Goal: Find specific page/section: Find specific page/section

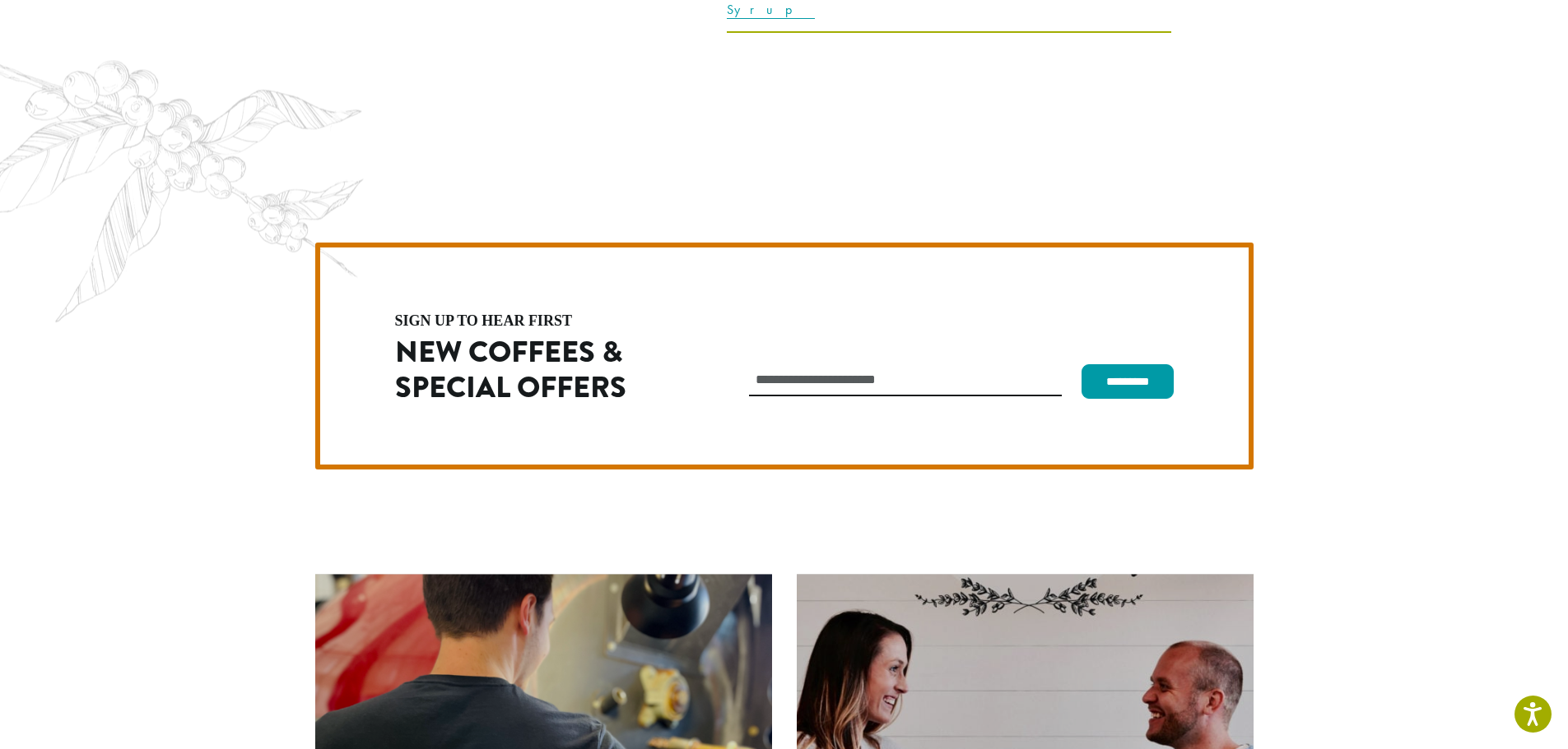
scroll to position [4647, 0]
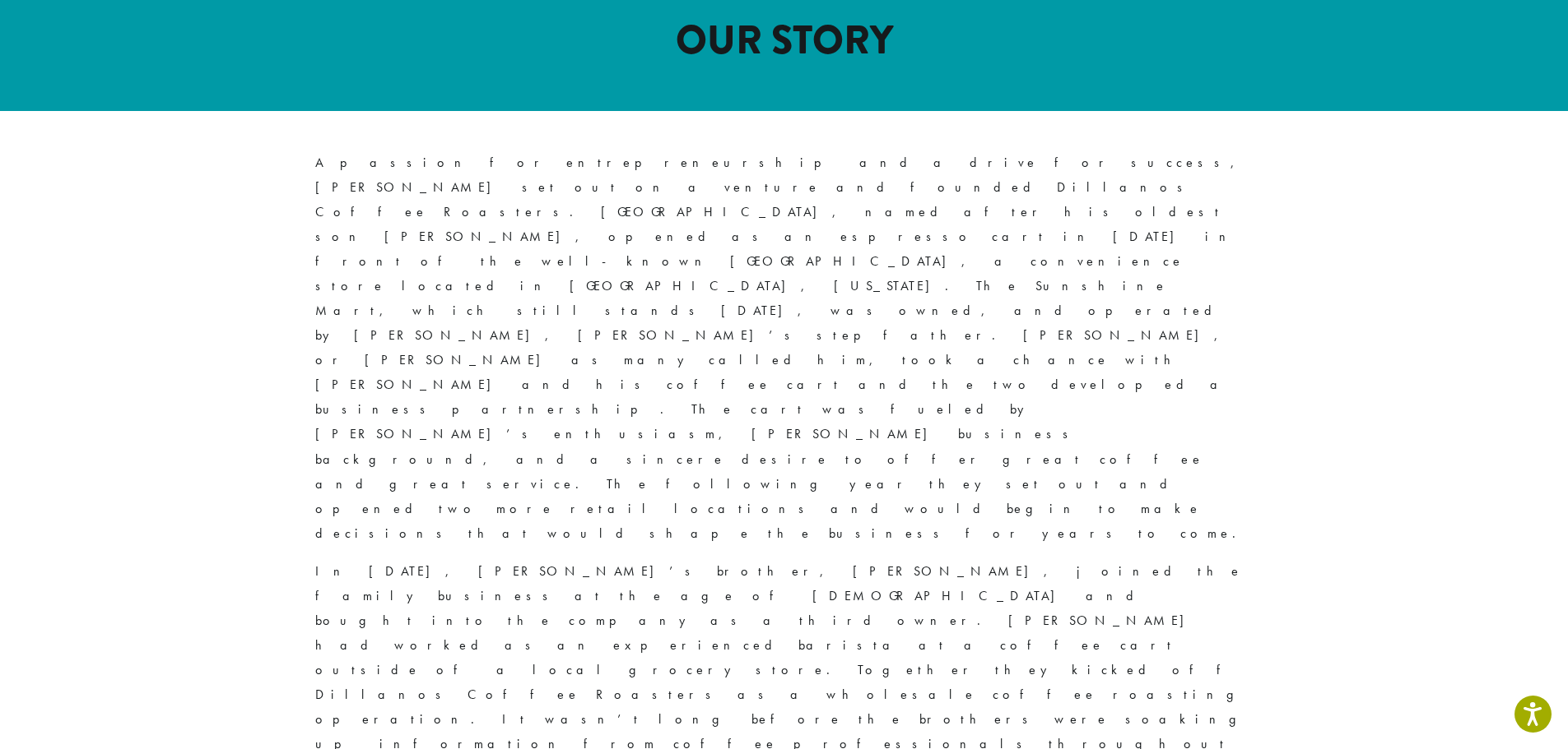
scroll to position [658, 0]
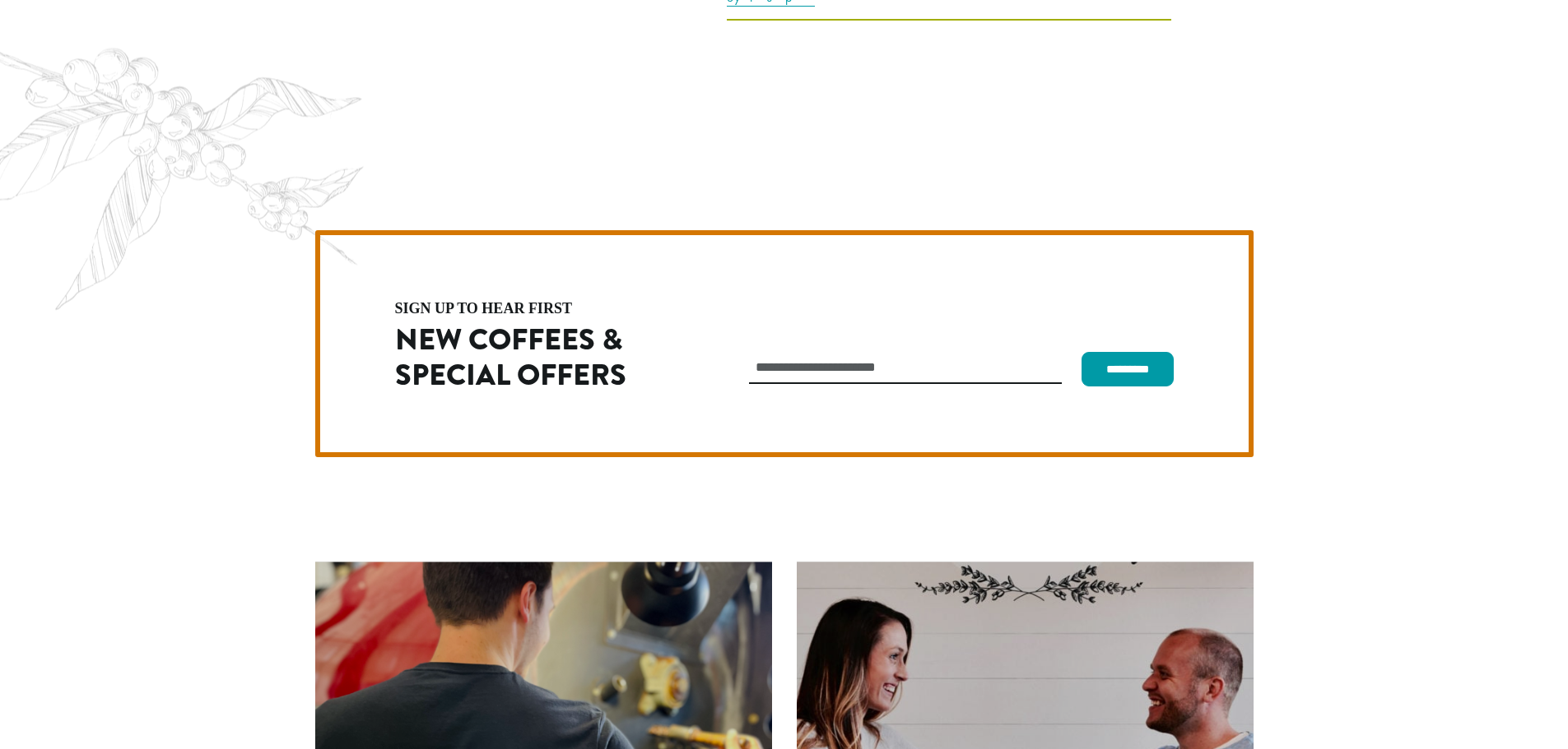
scroll to position [4597, 0]
